Goal: Task Accomplishment & Management: Manage account settings

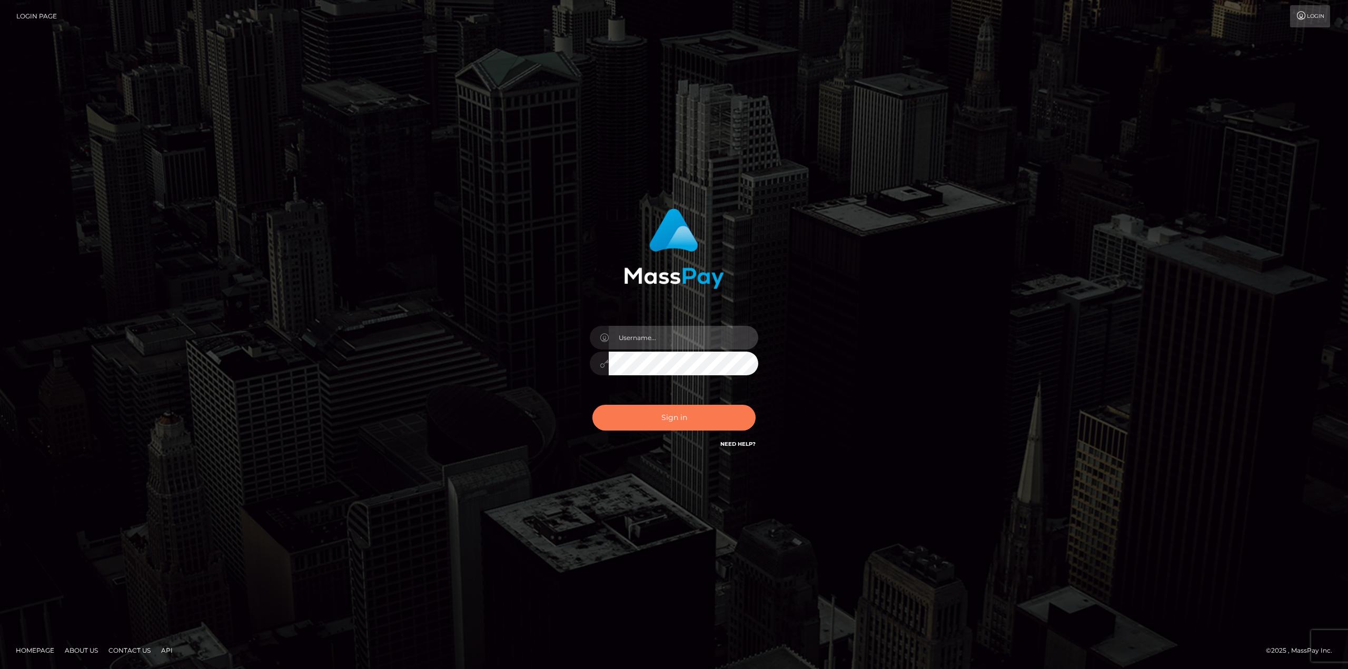
type input "klaudette.ace"
click at [648, 426] on button "Sign in" at bounding box center [674, 418] width 163 height 26
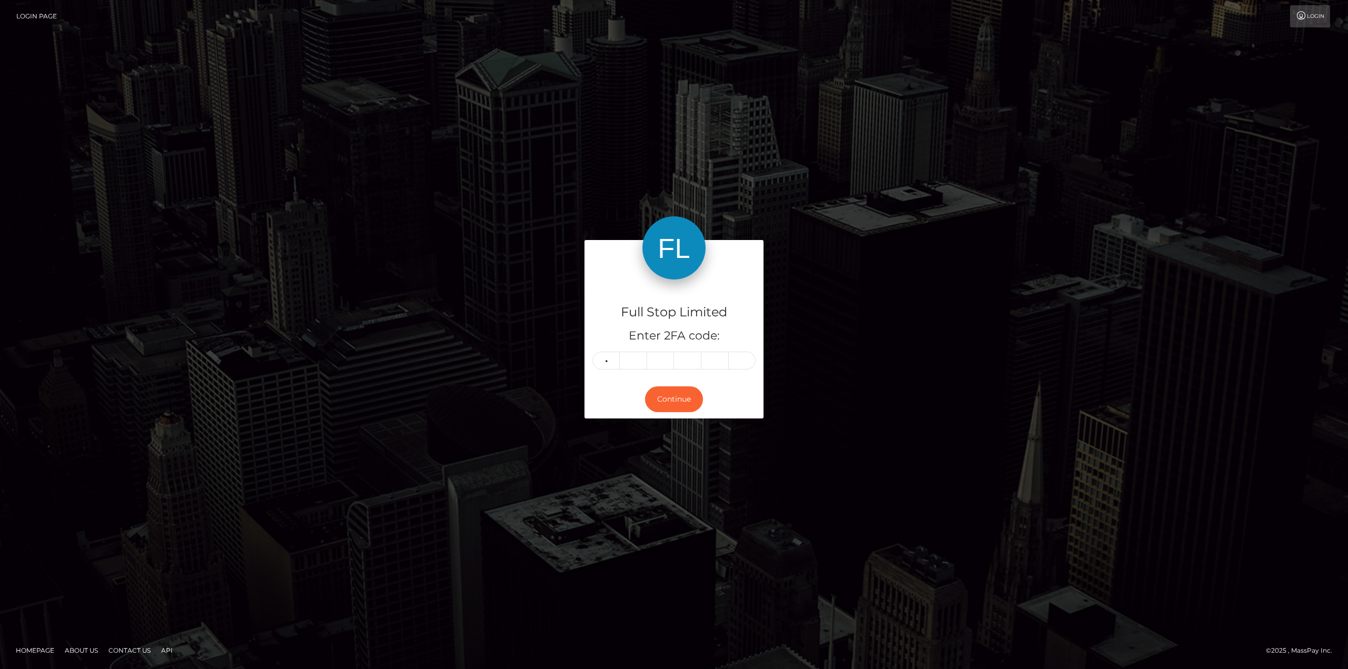
type input "2"
type input "1"
type input "0"
type input "6"
type input "5"
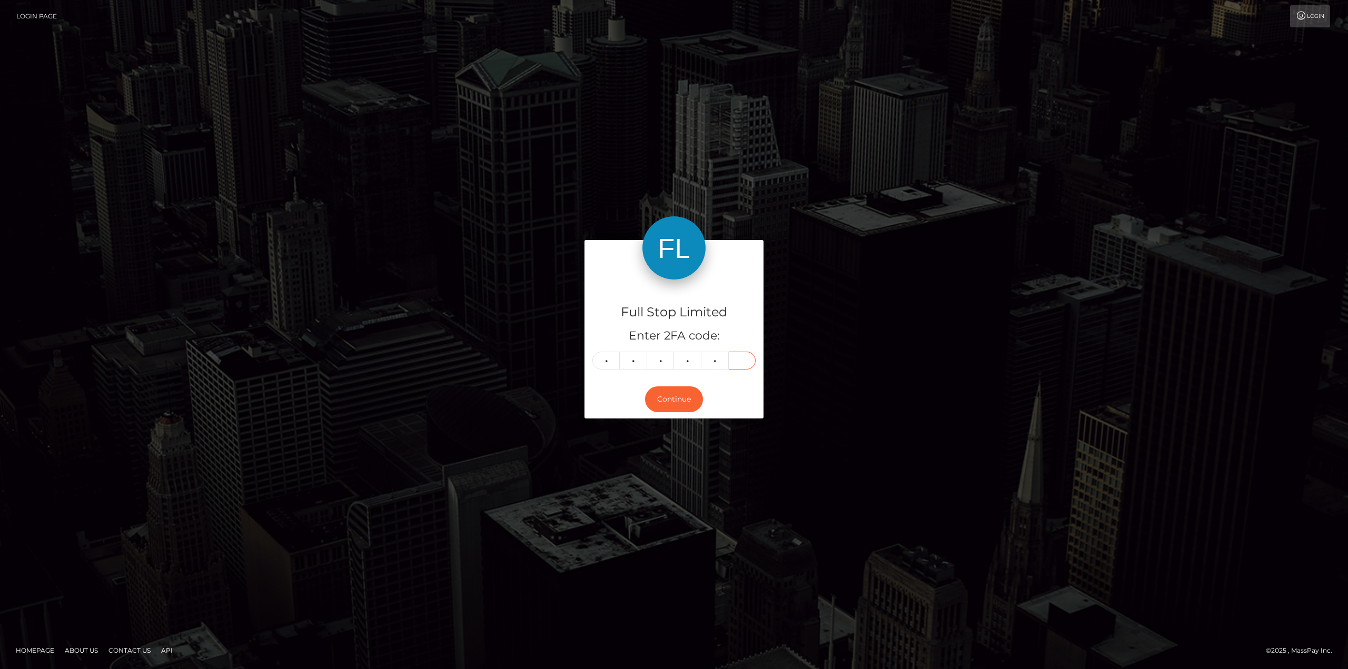
type input "9"
